Goal: Entertainment & Leisure: Consume media (video, audio)

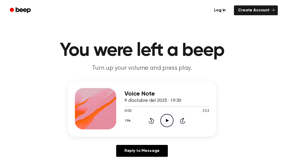
click at [168, 122] on icon "Play Audio" at bounding box center [166, 120] width 13 height 13
click at [165, 125] on icon "Pause Audio" at bounding box center [166, 120] width 13 height 13
click at [165, 125] on icon "Play Audio" at bounding box center [166, 120] width 13 height 13
click at [167, 121] on icon at bounding box center [166, 120] width 3 height 3
click at [131, 118] on button "1.0x" at bounding box center [128, 120] width 8 height 9
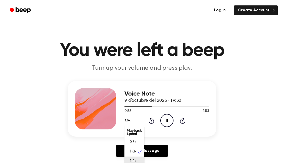
click at [130, 161] on span "1.2x" at bounding box center [132, 160] width 6 height 5
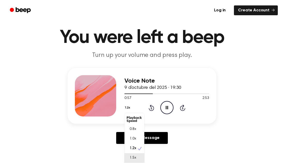
scroll to position [21, 0]
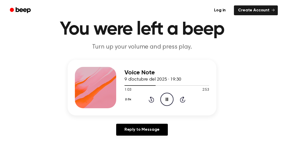
click at [131, 118] on div "Voice Note 9 d’octubre del 2025 · 19:30 1:03 2:53 Your browser does not support…" at bounding box center [141, 100] width 271 height 80
click at [131, 118] on div "Voice Note 9 d’octubre del 2025 · 19:30 1:12 2:53 Your browser does not support…" at bounding box center [141, 100] width 271 height 80
click at [165, 101] on icon "Play Audio" at bounding box center [166, 99] width 13 height 13
click at [131, 97] on button "2.0x" at bounding box center [128, 99] width 9 height 9
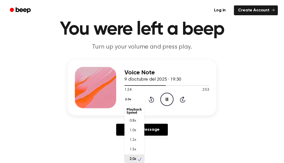
scroll to position [1, 0]
click at [136, 126] on div "1.0x" at bounding box center [134, 129] width 20 height 10
click at [125, 159] on div "2.0x" at bounding box center [134, 159] width 20 height 10
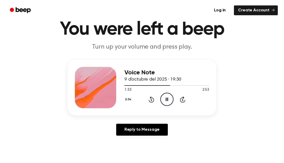
click at [165, 103] on icon "Pause Audio" at bounding box center [166, 99] width 13 height 13
click at [165, 103] on icon "Play Audio" at bounding box center [166, 99] width 13 height 13
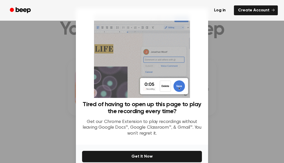
click at [200, 78] on div "Tired of having to open up this page to play the recording every time? Get our …" at bounding box center [142, 77] width 120 height 126
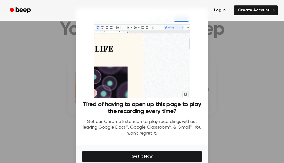
click at [216, 63] on div at bounding box center [142, 81] width 284 height 163
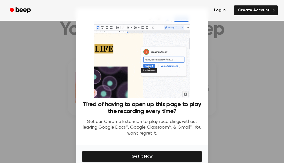
click at [195, 133] on p "Get our Chrome Extension to play recordings without leaving Google Docs™, Googl…" at bounding box center [142, 128] width 120 height 18
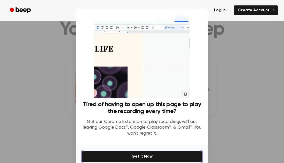
click at [150, 159] on button "Get It Now" at bounding box center [142, 156] width 120 height 11
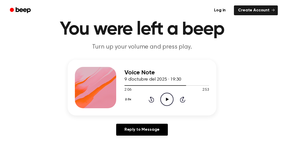
click at [167, 101] on icon "Play Audio" at bounding box center [166, 99] width 13 height 13
click at [167, 101] on icon at bounding box center [166, 98] width 2 height 3
click at [164, 99] on icon "Play Audio" at bounding box center [166, 99] width 13 height 13
click at [164, 99] on icon "Pause Audio" at bounding box center [166, 99] width 13 height 13
click at [168, 99] on icon at bounding box center [166, 98] width 3 height 3
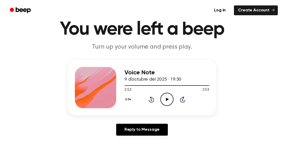
click at [164, 94] on icon "Play Audio" at bounding box center [166, 99] width 13 height 13
click at [130, 96] on button "2.0x" at bounding box center [128, 99] width 9 height 9
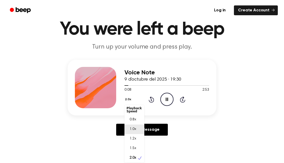
click at [133, 127] on span "1.0x" at bounding box center [132, 128] width 6 height 5
click at [204, 148] on main "You were left a beep Turn up your volume and press play. Voice Note 9 d’octubre…" at bounding box center [142, 138] width 284 height 318
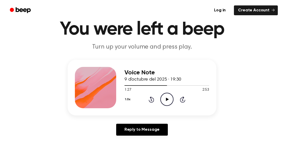
click at [161, 101] on div "1.0x Rewind 5 seconds Play Audio Skip 5 seconds" at bounding box center [166, 99] width 85 height 13
click at [161, 101] on icon "Play Audio" at bounding box center [166, 99] width 13 height 13
click at [161, 101] on icon "Pause Audio" at bounding box center [166, 99] width 13 height 13
click at [162, 101] on icon "Play Audio" at bounding box center [166, 99] width 13 height 13
